Goal: Task Accomplishment & Management: Use online tool/utility

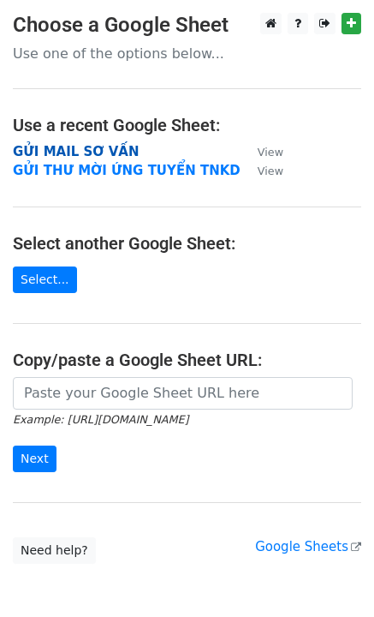
click at [112, 146] on strong "GỬI MAIL SƠ VẤN" at bounding box center [76, 151] width 126 height 15
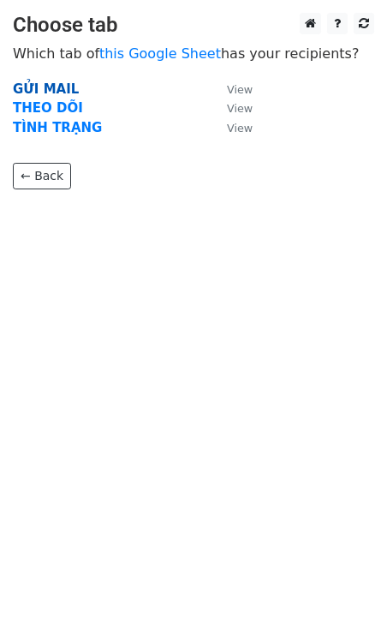
click at [66, 91] on strong "GỬI MAIL" at bounding box center [46, 88] width 66 height 15
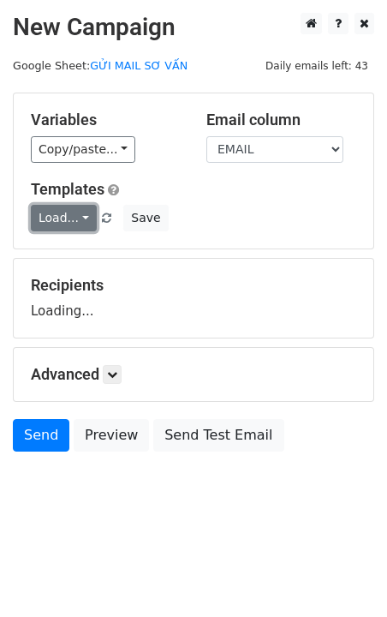
click at [71, 219] on link "Load..." at bounding box center [64, 218] width 66 height 27
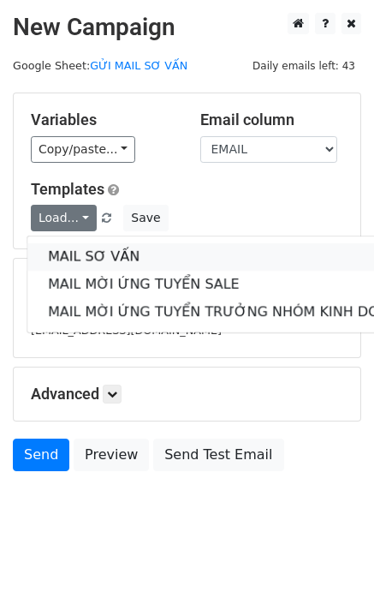
click at [97, 263] on link "MAIL SƠ VẤN" at bounding box center [228, 256] width 402 height 27
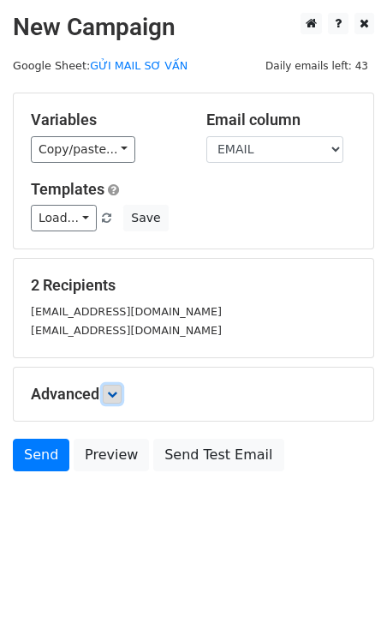
click at [106, 397] on link at bounding box center [112, 394] width 19 height 19
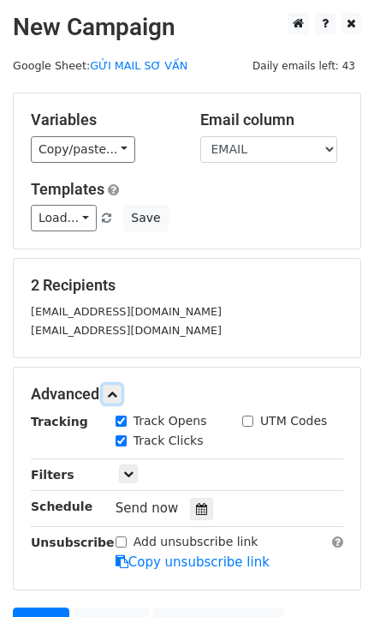
scroll to position [86, 0]
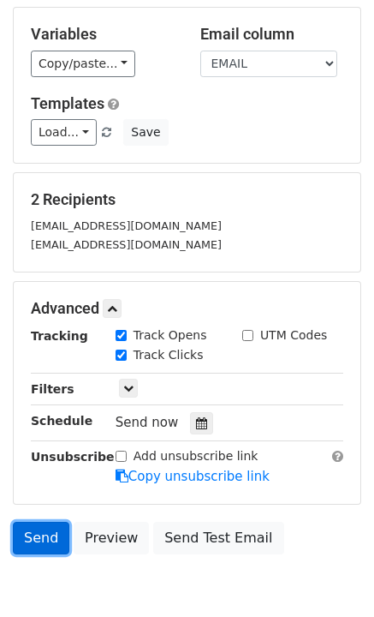
click at [51, 536] on link "Send" at bounding box center [41, 538] width 57 height 33
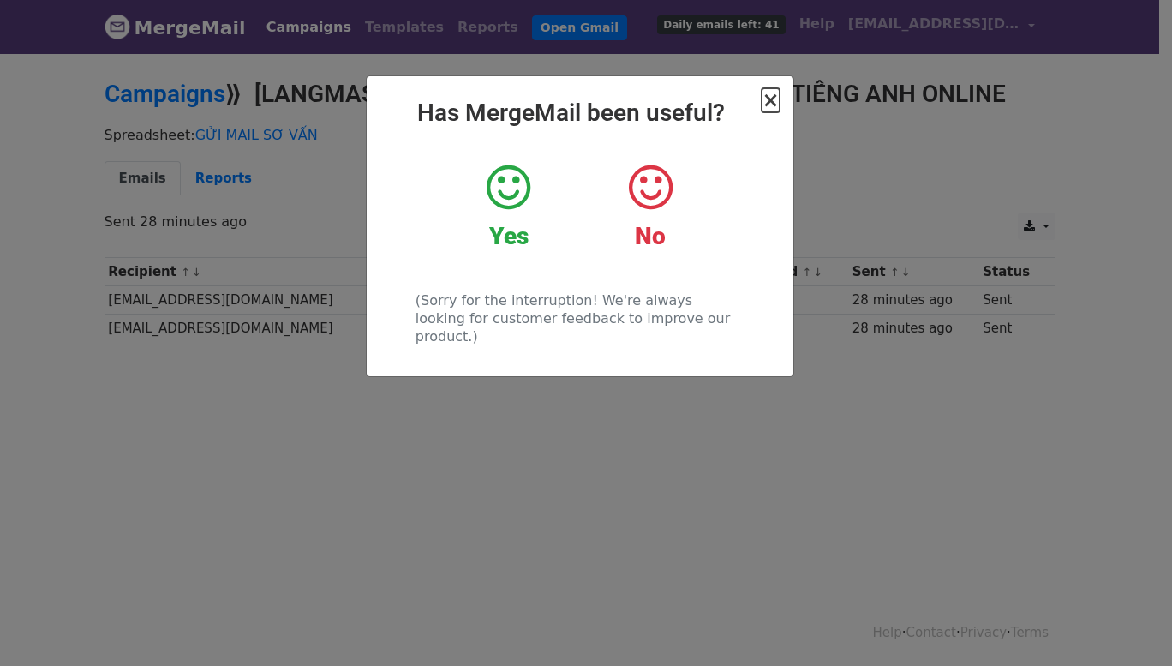
click at [772, 107] on span "×" at bounding box center [770, 100] width 17 height 24
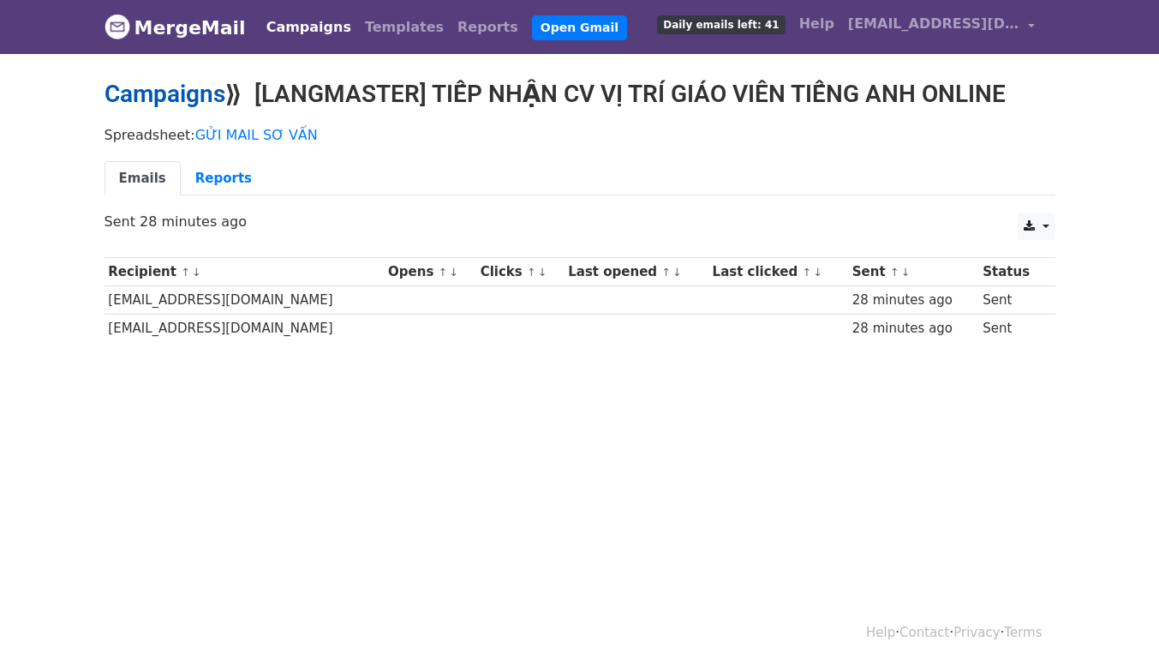
click at [172, 96] on link "Campaigns" at bounding box center [165, 94] width 121 height 28
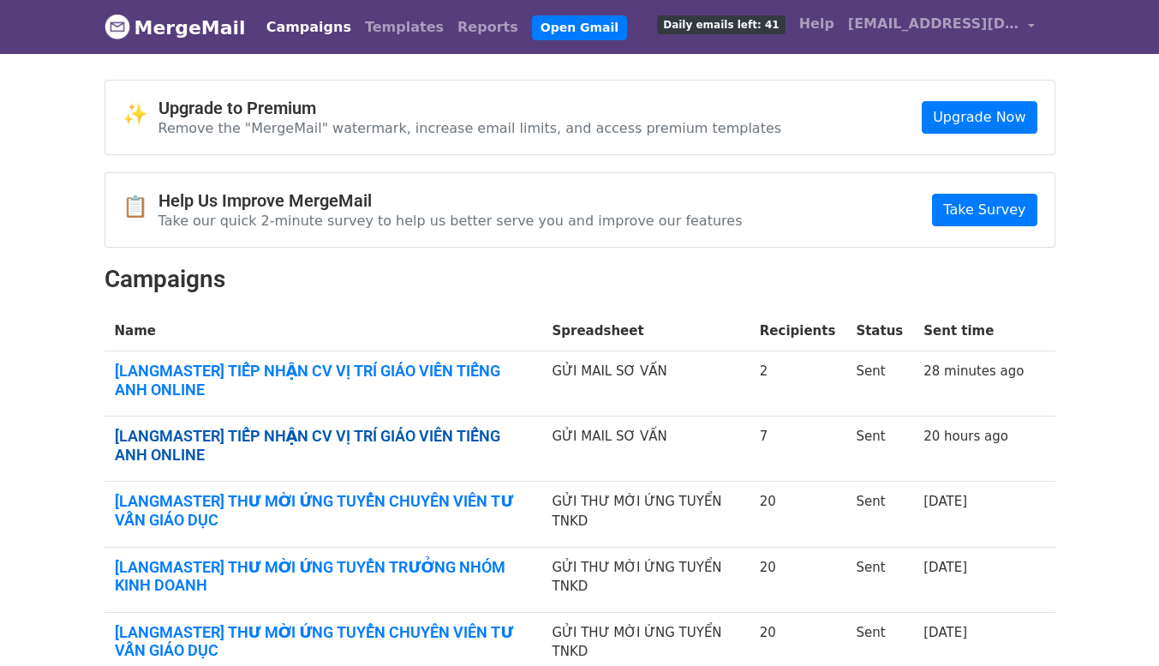
click at [337, 439] on link "[LANGMASTER] TIẾP NHẬN CV VỊ TRÍ GIÁO VIÊN TIẾNG ANH ONLINE" at bounding box center [323, 445] width 417 height 37
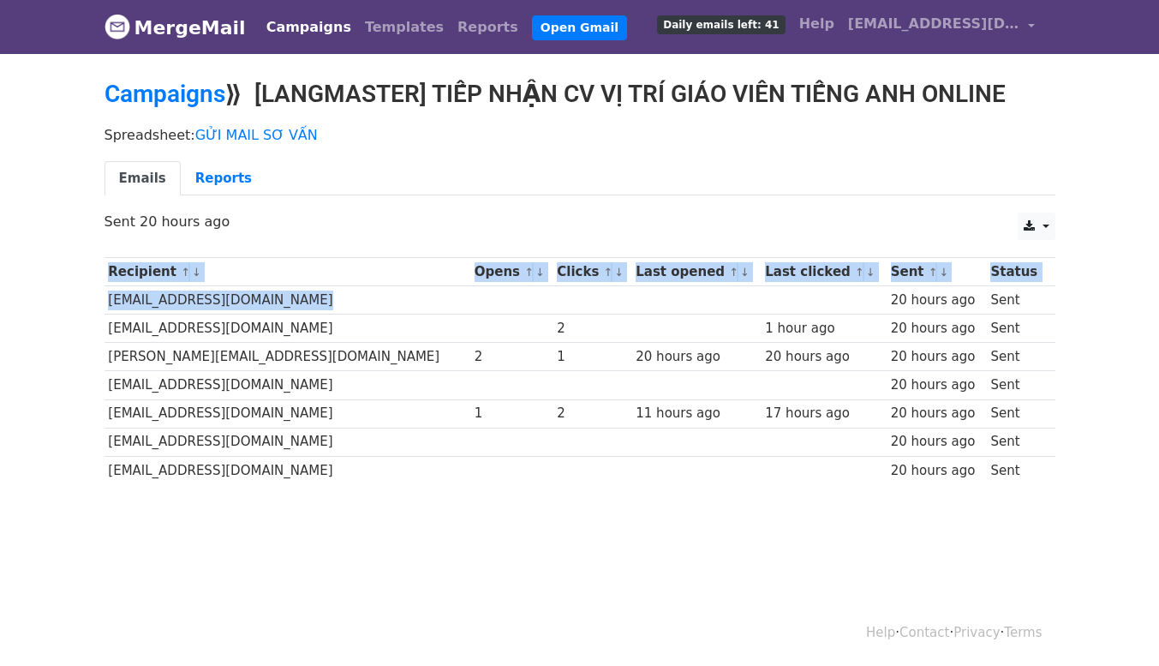
drag, startPoint x: 314, startPoint y: 303, endPoint x: 88, endPoint y: 306, distance: 225.4
click at [88, 306] on body "MergeMail Campaigns Templates Reports Open Gmail Daily emails left: 41 Help van…" at bounding box center [579, 283] width 1159 height 566
click at [217, 299] on td "thuyquyen19072020@gmail.com" at bounding box center [288, 300] width 366 height 28
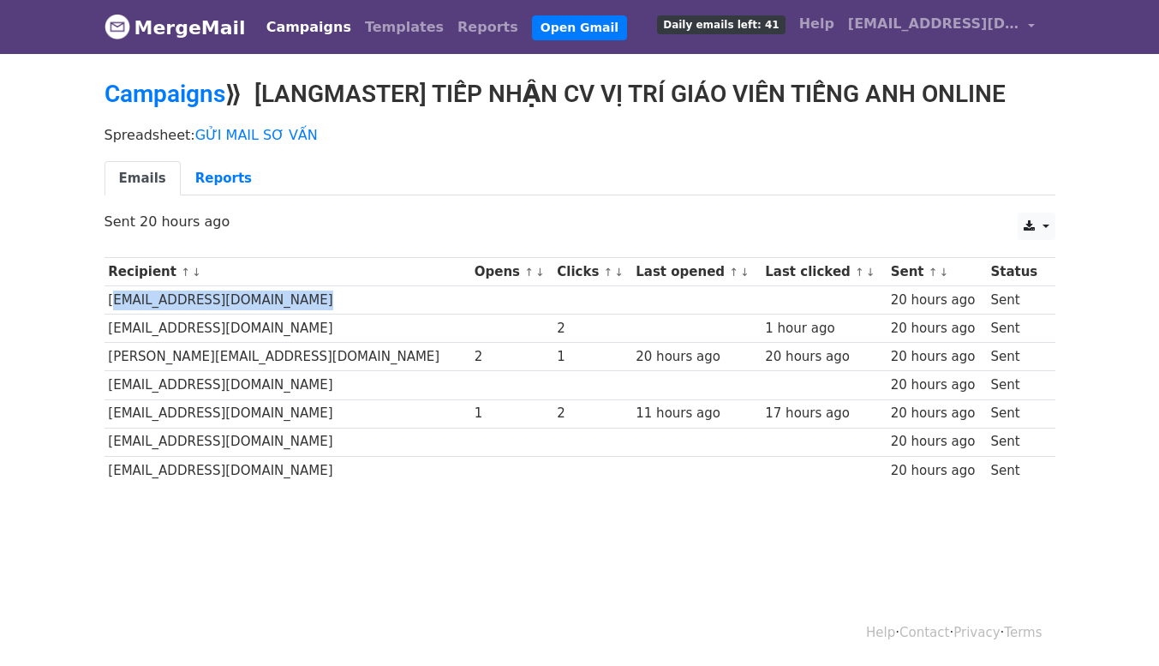
drag, startPoint x: 304, startPoint y: 300, endPoint x: 109, endPoint y: 303, distance: 195.4
click at [109, 303] on td "thuyquyen19072020@gmail.com" at bounding box center [288, 300] width 366 height 28
copy td "thuyquyen19072020@gmail.com"
drag, startPoint x: 291, startPoint y: 326, endPoint x: 309, endPoint y: 328, distance: 18.1
click at [291, 326] on td "[EMAIL_ADDRESS][DOMAIN_NAME]" at bounding box center [288, 328] width 366 height 28
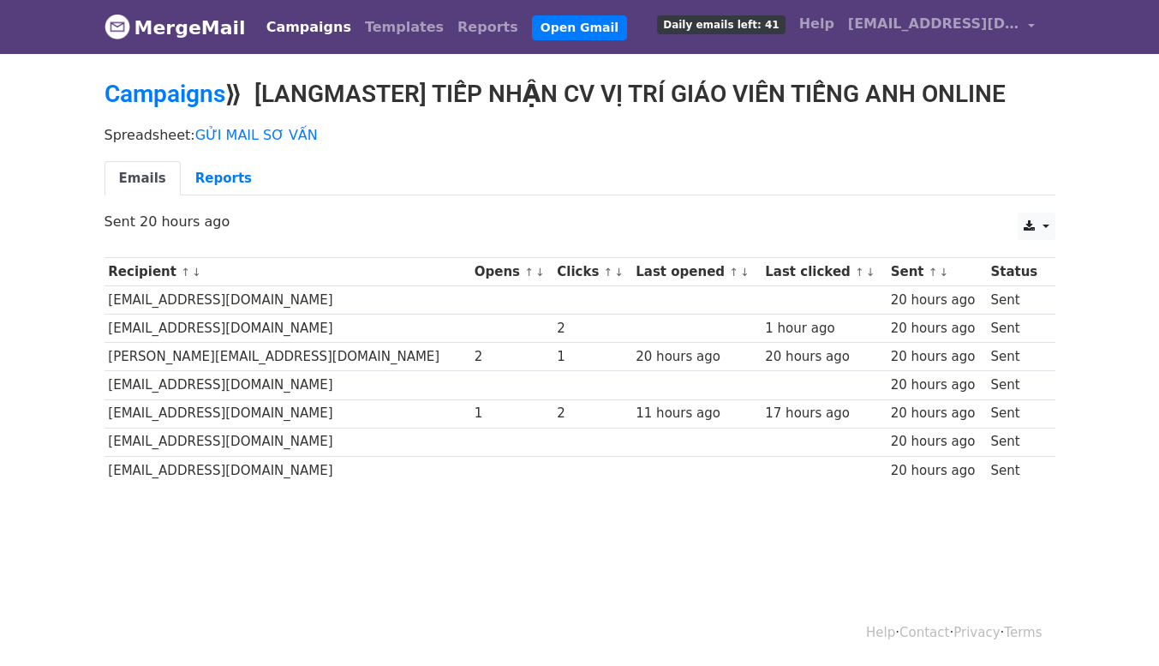
drag, startPoint x: 353, startPoint y: 329, endPoint x: 107, endPoint y: 325, distance: 246.0
click at [107, 325] on td "[EMAIL_ADDRESS][DOMAIN_NAME]" at bounding box center [288, 328] width 366 height 28
copy td "[EMAIL_ADDRESS][DOMAIN_NAME]"
click at [320, 348] on td "[PERSON_NAME][EMAIL_ADDRESS][DOMAIN_NAME]" at bounding box center [288, 357] width 366 height 28
click at [288, 386] on td "[EMAIL_ADDRESS][DOMAIN_NAME]" at bounding box center [288, 385] width 366 height 28
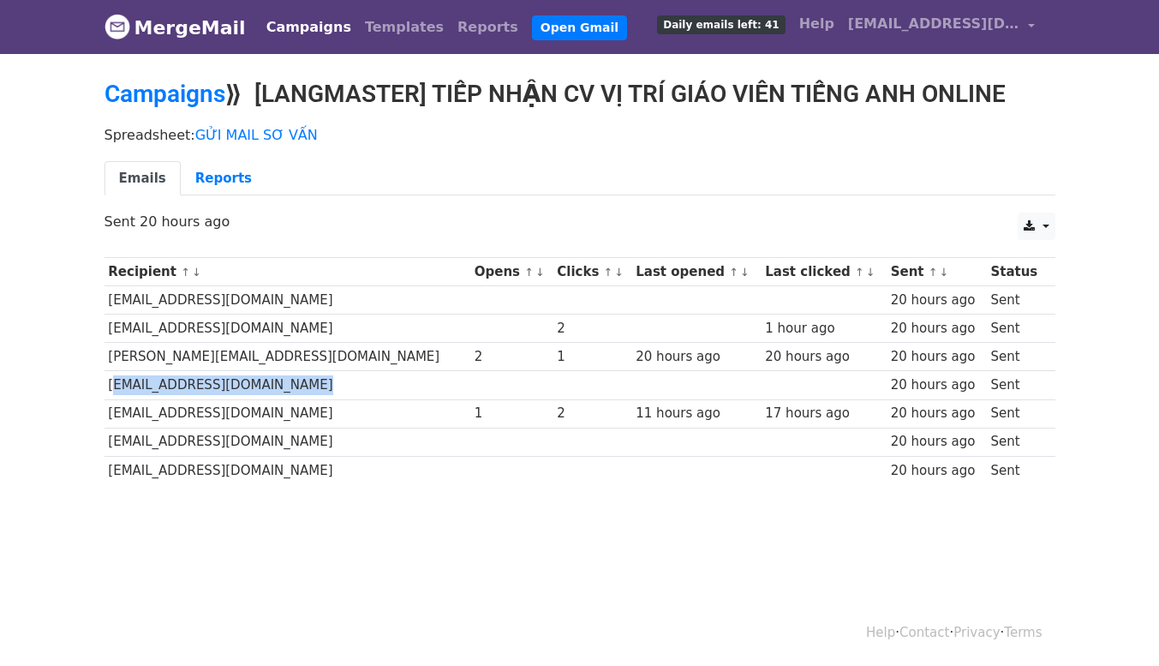
drag, startPoint x: 308, startPoint y: 386, endPoint x: 109, endPoint y: 384, distance: 199.7
click at [109, 384] on td "[EMAIL_ADDRESS][DOMAIN_NAME]" at bounding box center [288, 385] width 366 height 28
copy td "[EMAIL_ADDRESS][DOMAIN_NAME]"
click at [219, 183] on link "Reports" at bounding box center [224, 178] width 86 height 35
click at [219, 172] on link "Reports" at bounding box center [224, 178] width 86 height 35
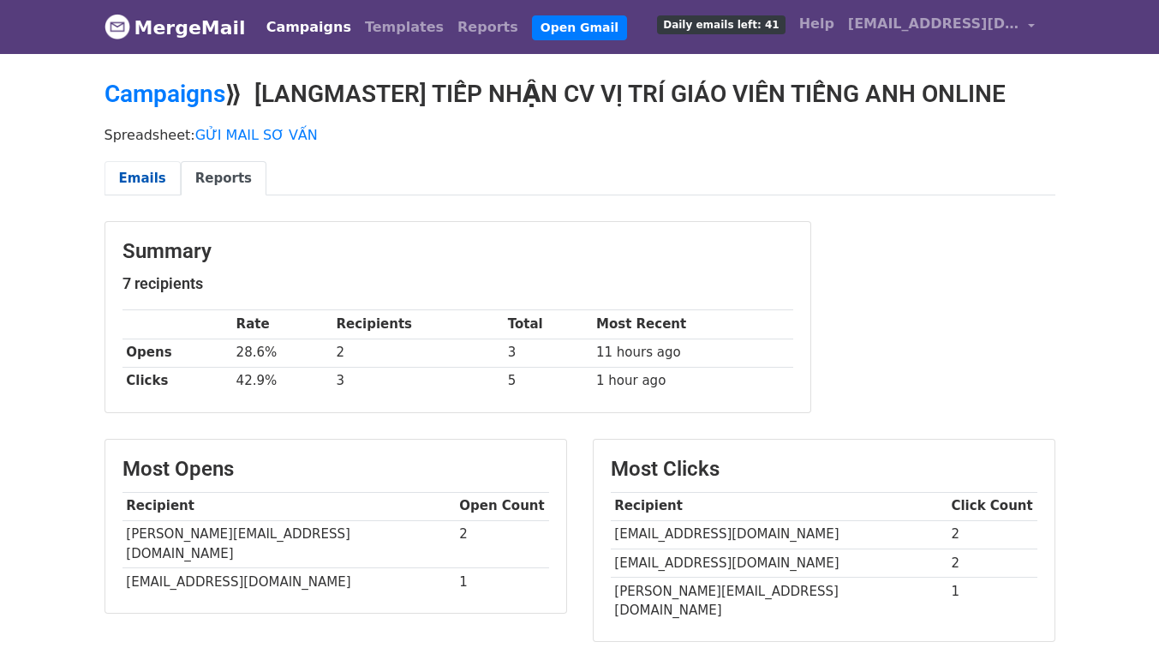
click at [141, 178] on link "Emails" at bounding box center [143, 178] width 76 height 35
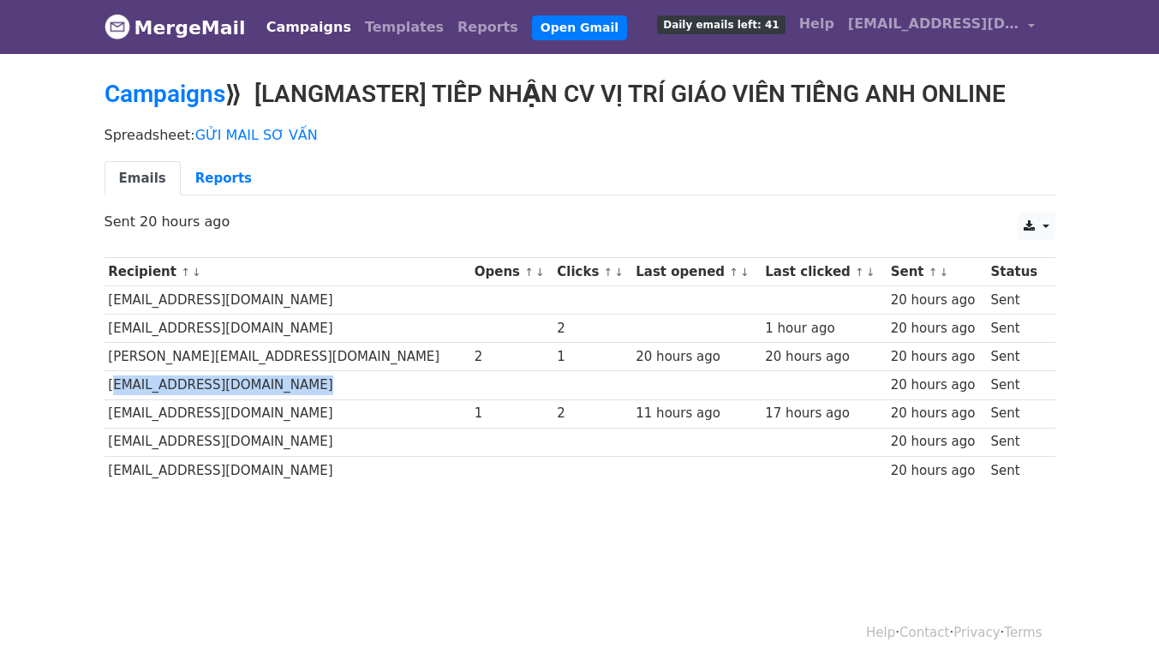
drag, startPoint x: 299, startPoint y: 385, endPoint x: 105, endPoint y: 378, distance: 193.8
click at [105, 378] on td "caohuyentrang9291@gmail.com" at bounding box center [288, 385] width 366 height 28
click at [450, 448] on td "nghiton2941998@gmail.com" at bounding box center [288, 442] width 366 height 28
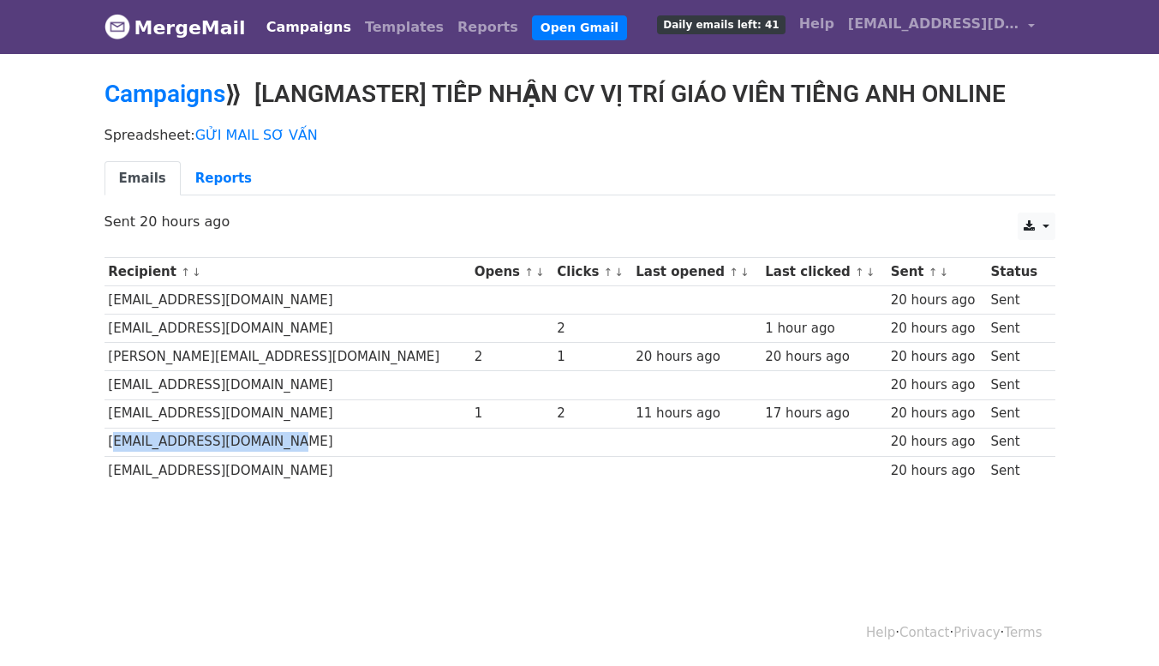
drag, startPoint x: 287, startPoint y: 442, endPoint x: 110, endPoint y: 442, distance: 177.4
click at [110, 442] on td "nghiton2941998@gmail.com" at bounding box center [288, 442] width 366 height 28
drag, startPoint x: 440, startPoint y: 470, endPoint x: 449, endPoint y: 466, distance: 9.2
click at [440, 470] on td "huynhthimyngoc983@gmail.com" at bounding box center [288, 470] width 366 height 28
click at [184, 95] on link "Campaigns" at bounding box center [165, 94] width 121 height 28
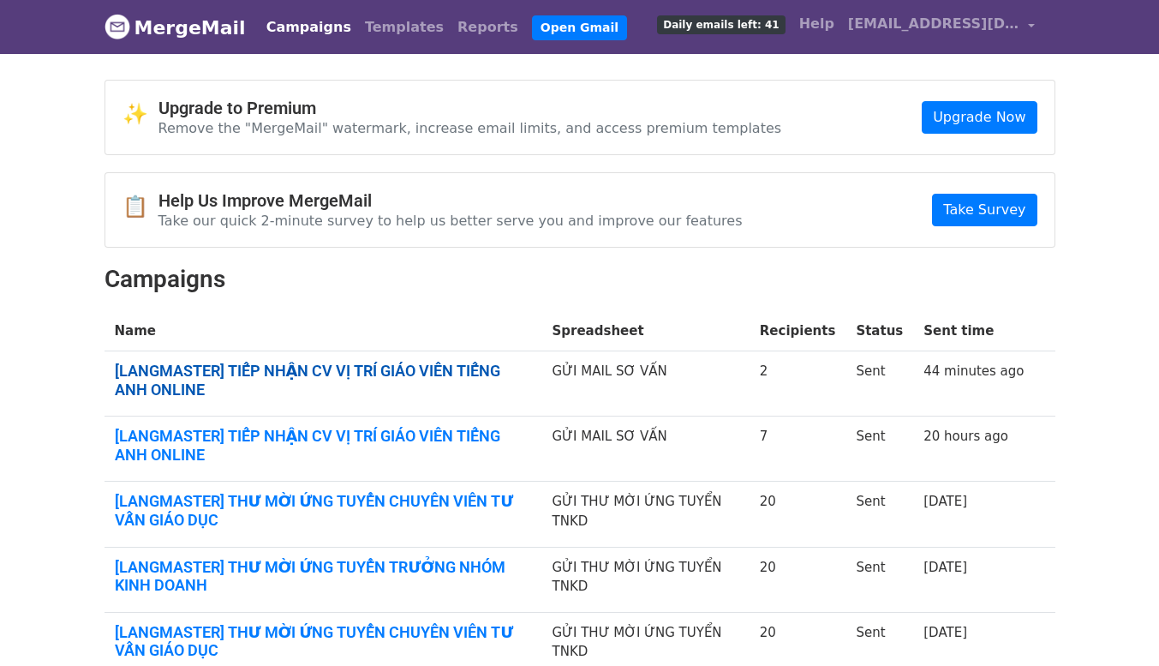
click at [364, 375] on link "[LANGMASTER] TIẾP NHẬN CV VỊ TRÍ GIÁO VIÊN TIẾNG ANH ONLINE" at bounding box center [323, 380] width 417 height 37
